Goal: Task Accomplishment & Management: Manage account settings

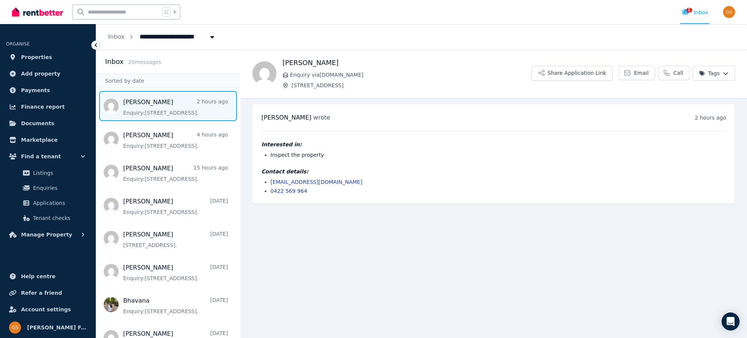
click at [181, 111] on span "Message list" at bounding box center [168, 106] width 144 height 30
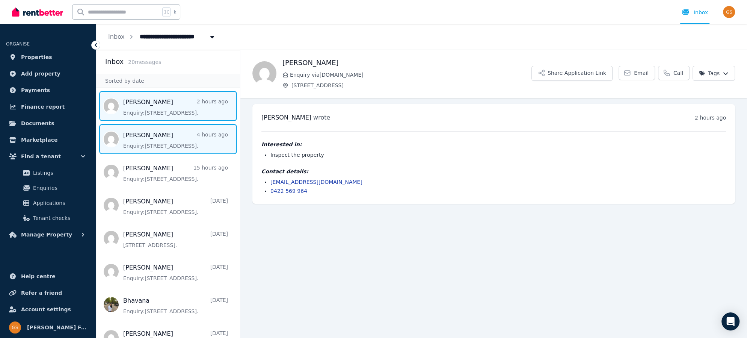
click at [117, 139] on span "Message list" at bounding box center [168, 139] width 144 height 30
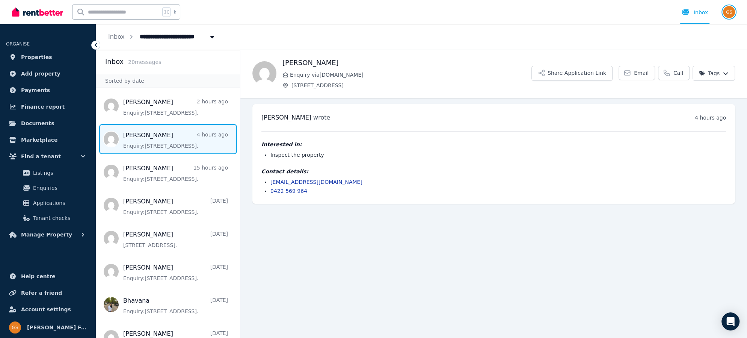
click at [729, 11] on img "button" at bounding box center [729, 12] width 12 height 12
click at [686, 97] on span "Logout" at bounding box center [699, 99] width 72 height 14
